Goal: Task Accomplishment & Management: Manage account settings

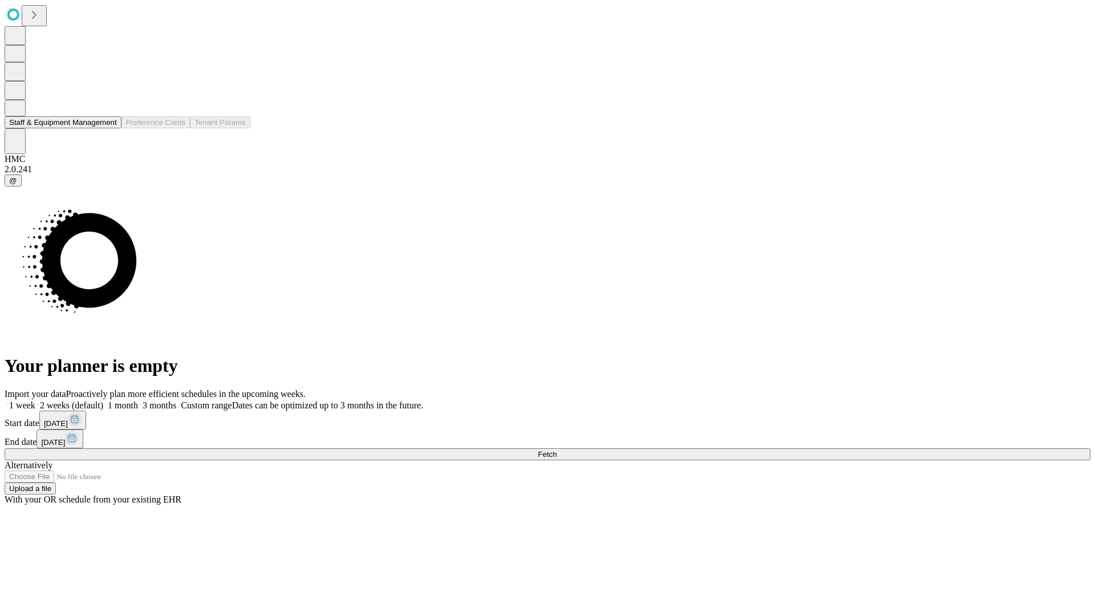
click at [107, 128] on button "Staff & Equipment Management" at bounding box center [63, 122] width 117 height 12
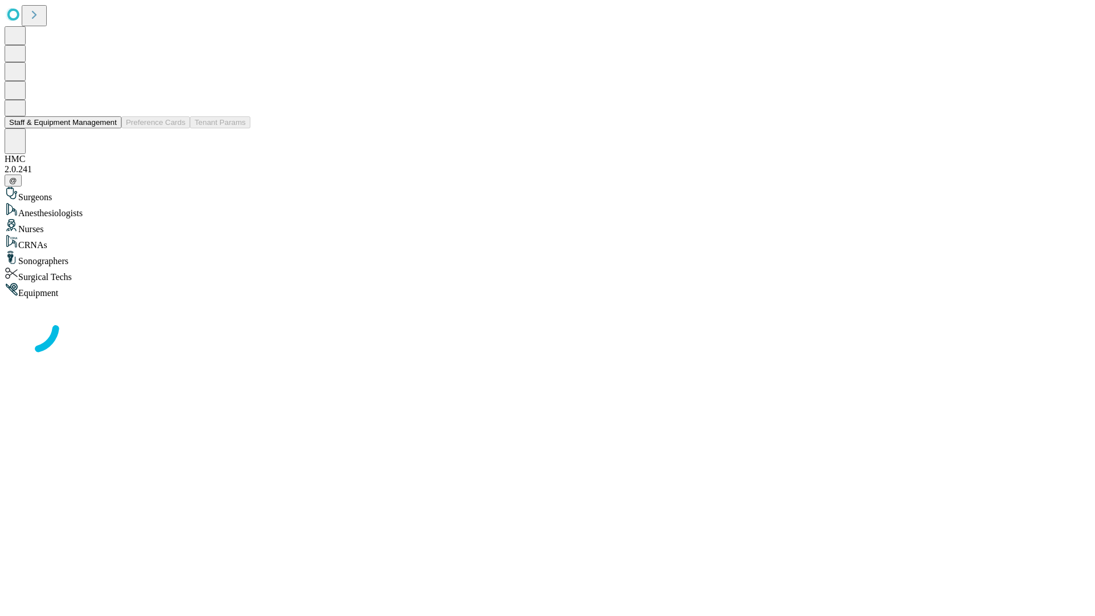
click at [109, 128] on button "Staff & Equipment Management" at bounding box center [63, 122] width 117 height 12
